Goal: Use online tool/utility: Use online tool/utility

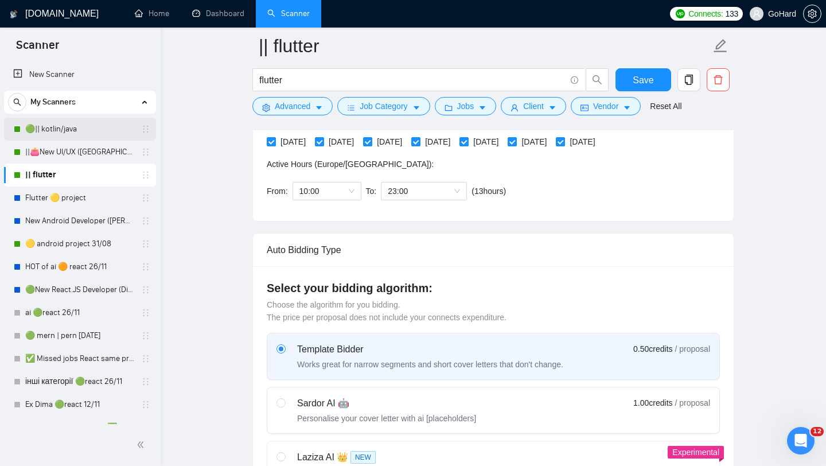
click at [85, 130] on link "🟢|| kotlin/java" at bounding box center [79, 129] width 109 height 23
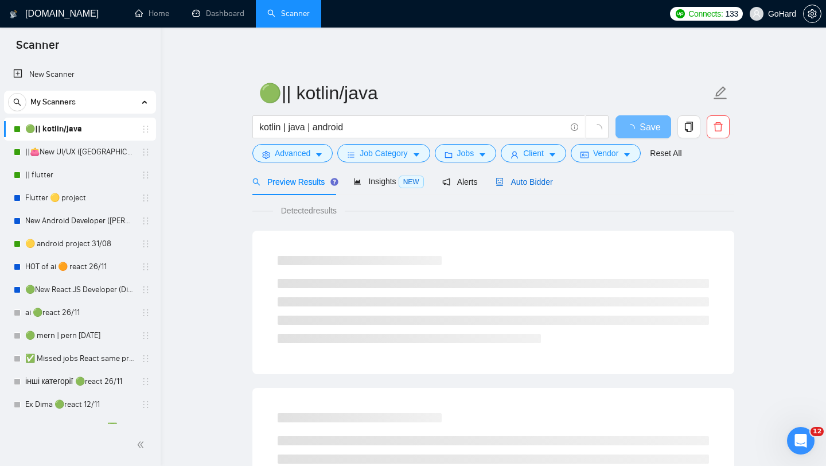
click at [529, 181] on span "Auto Bidder" at bounding box center [523, 181] width 57 height 9
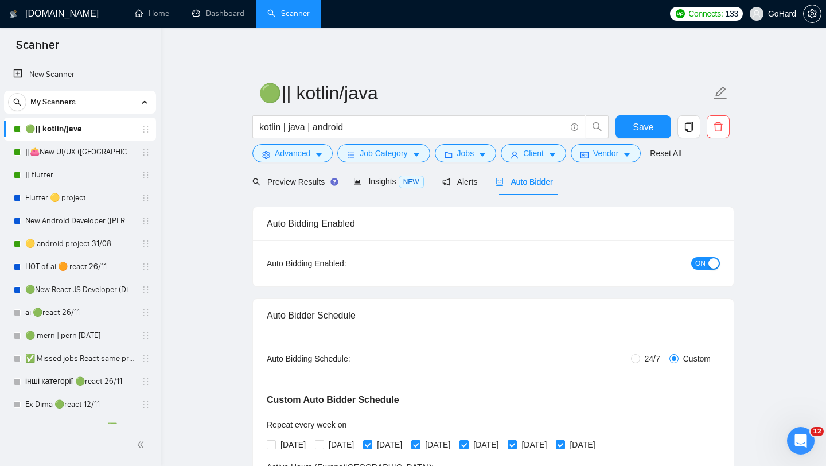
radio input "false"
radio input "true"
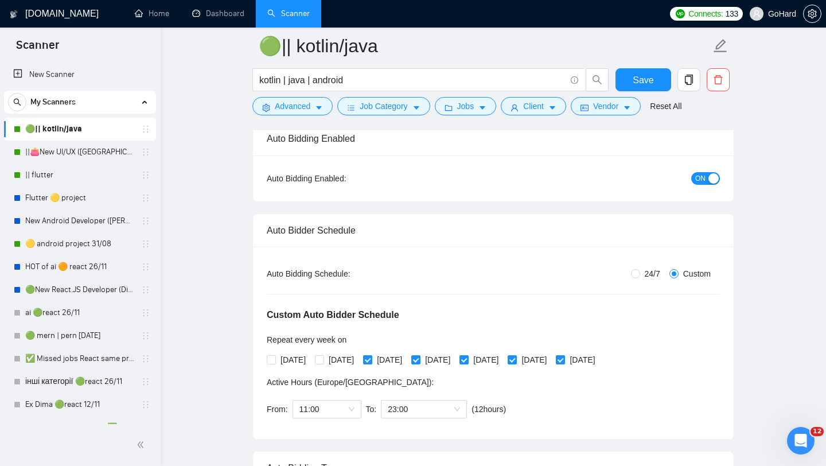
scroll to position [90, 0]
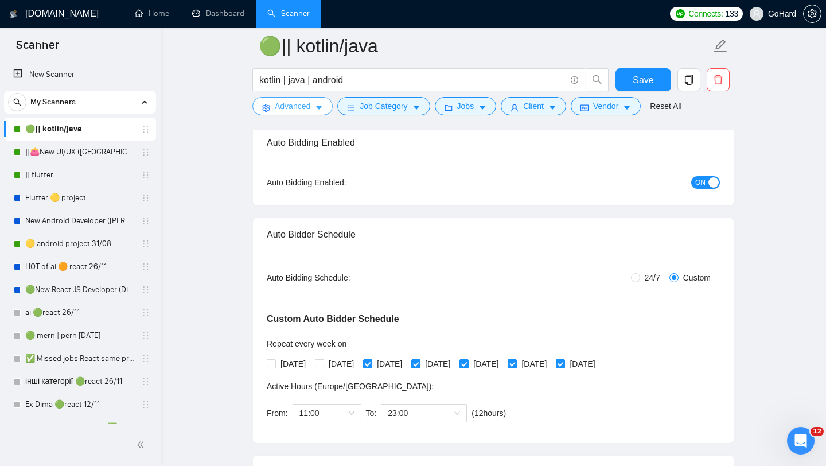
click at [296, 109] on span "Advanced" at bounding box center [293, 106] width 36 height 13
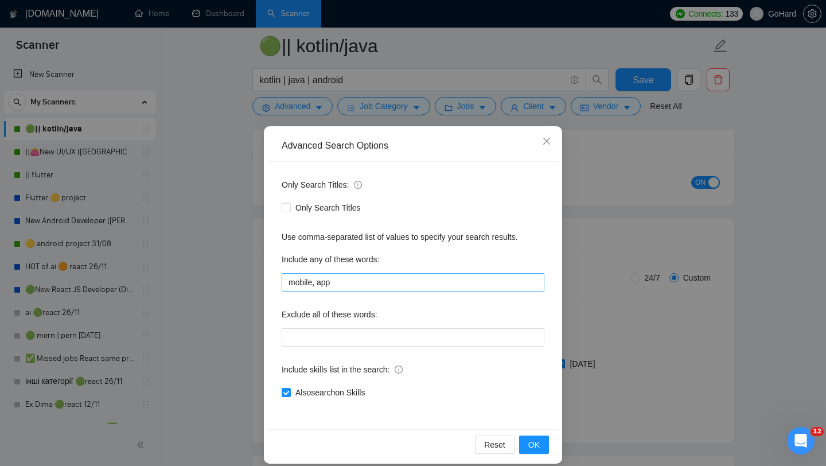
scroll to position [11, 0]
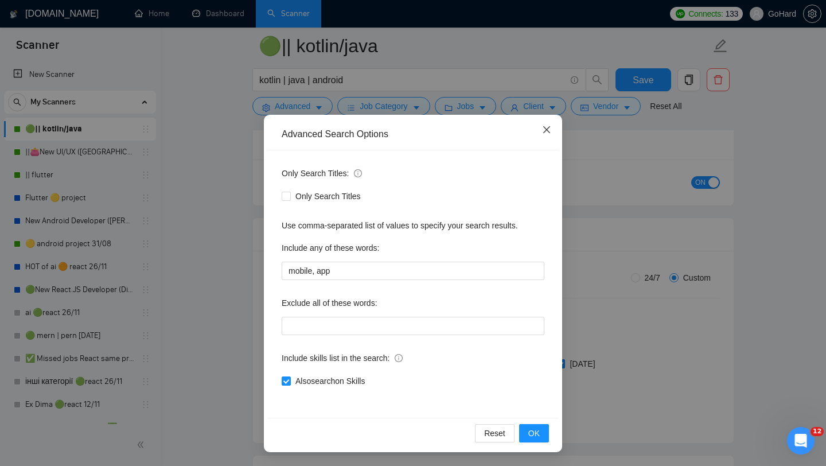
click at [546, 132] on icon "close" at bounding box center [546, 129] width 9 height 9
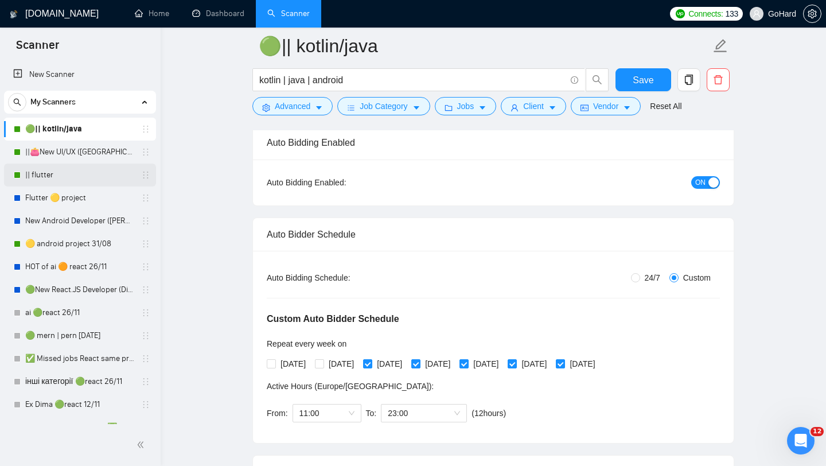
click at [66, 181] on link "|| flutter" at bounding box center [79, 174] width 109 height 23
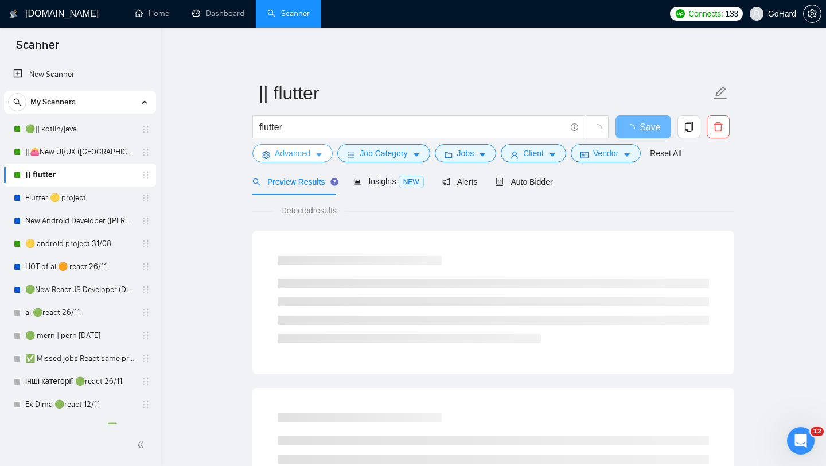
click at [295, 154] on span "Advanced" at bounding box center [293, 153] width 36 height 13
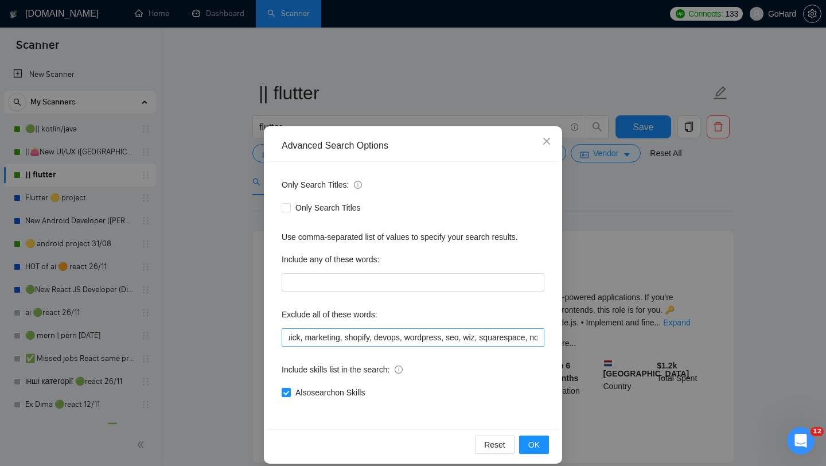
scroll to position [0, 396]
click at [536, 443] on span "OK" at bounding box center [533, 444] width 11 height 13
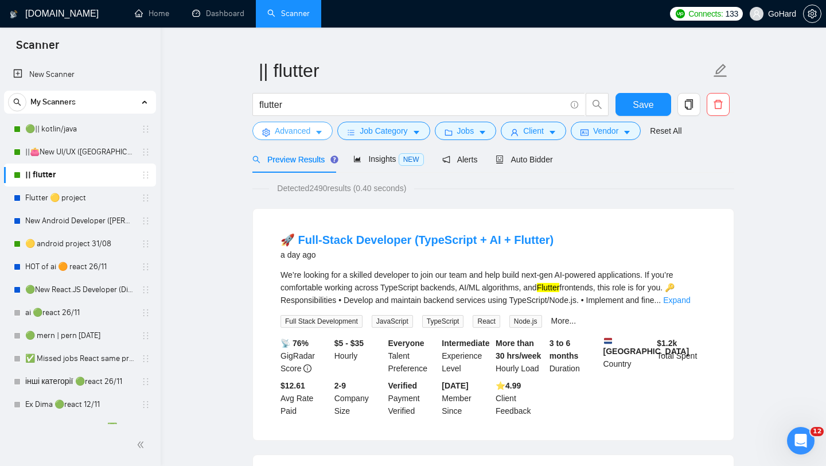
scroll to position [0, 0]
